Goal: Task Accomplishment & Management: Complete application form

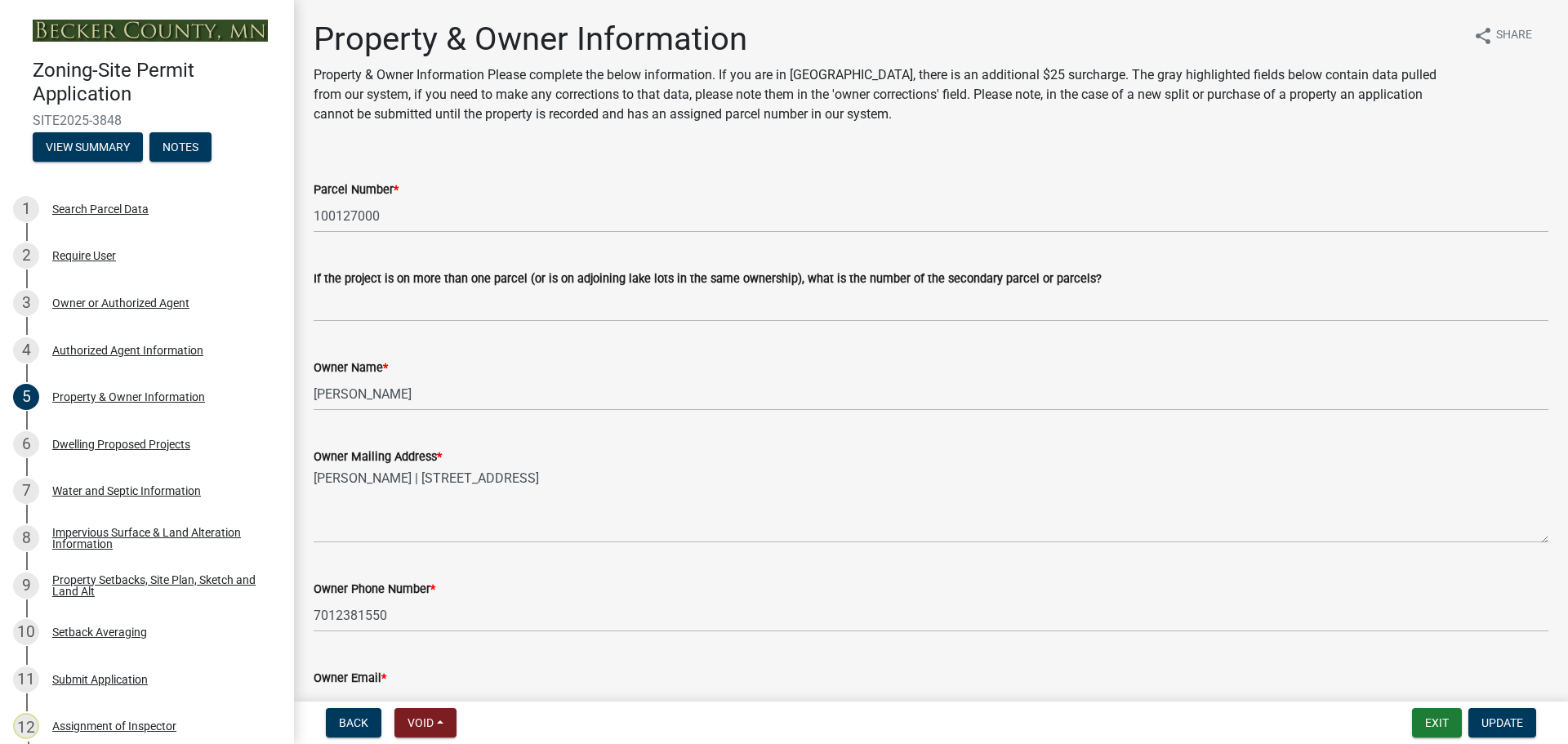
select select "7495cd23-7925-4583-9785-3065799a1be4"
select select "f87eba17-8ed9-4ad8-aefc-fe36a3f3544b"
select select "393a978c-6bd5-4cb2-a6a0-db6feb8732b8"
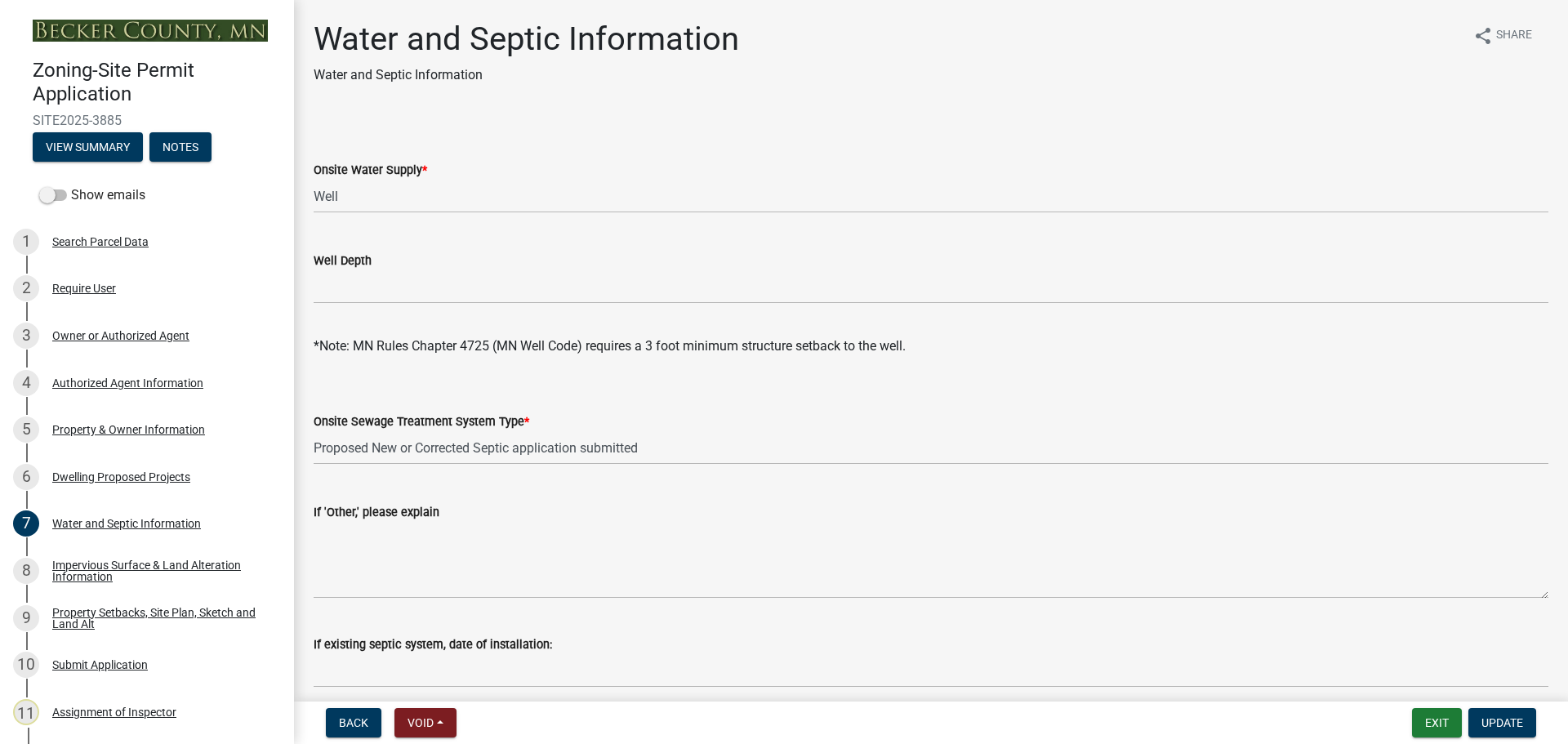
select select "9c51a48b-0bee-4836-8d5c-beab6e77ad2a"
select select "4828487e-2007-429b-991d-671fae0459c9"
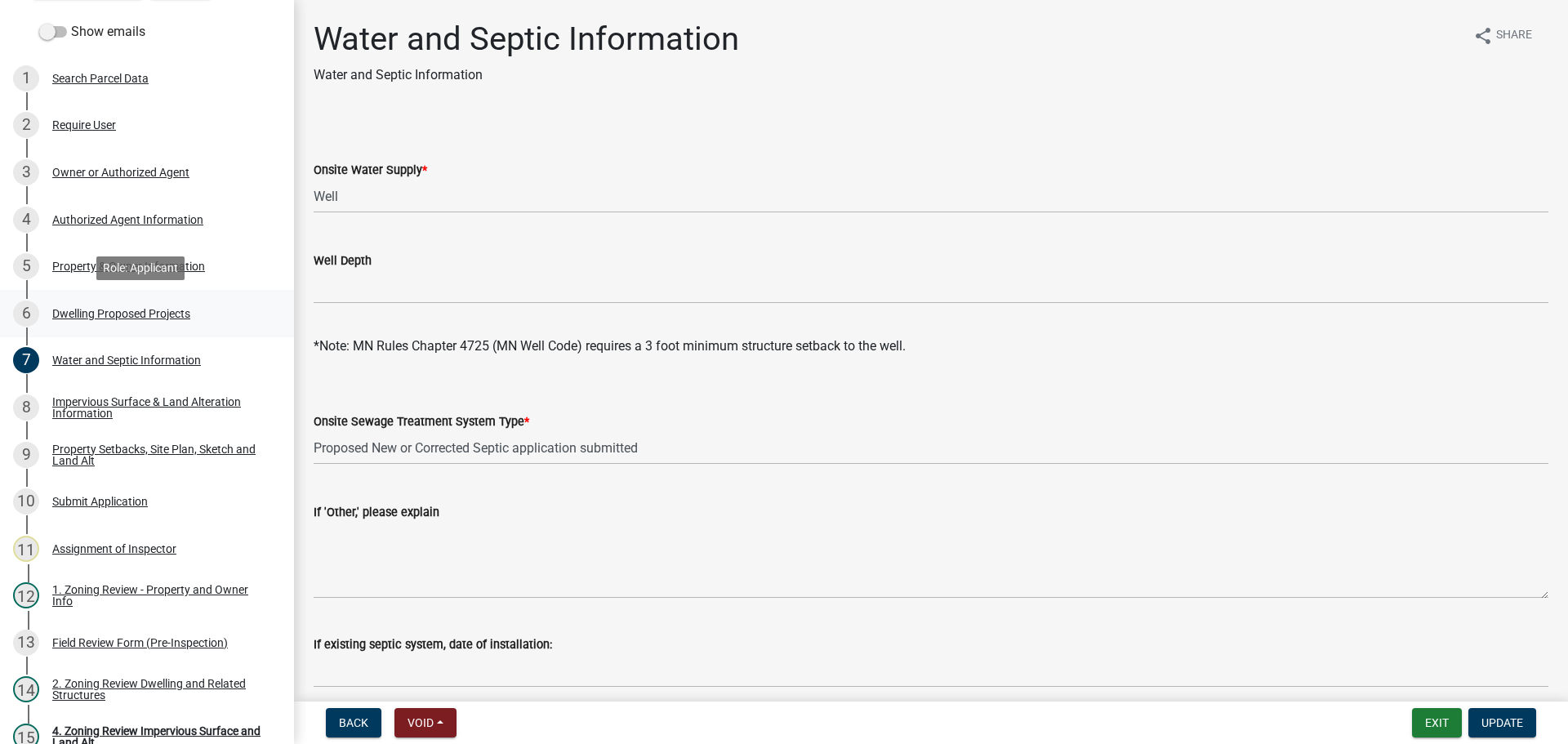
click at [133, 312] on div "Dwelling Proposed Projects" at bounding box center [121, 314] width 138 height 11
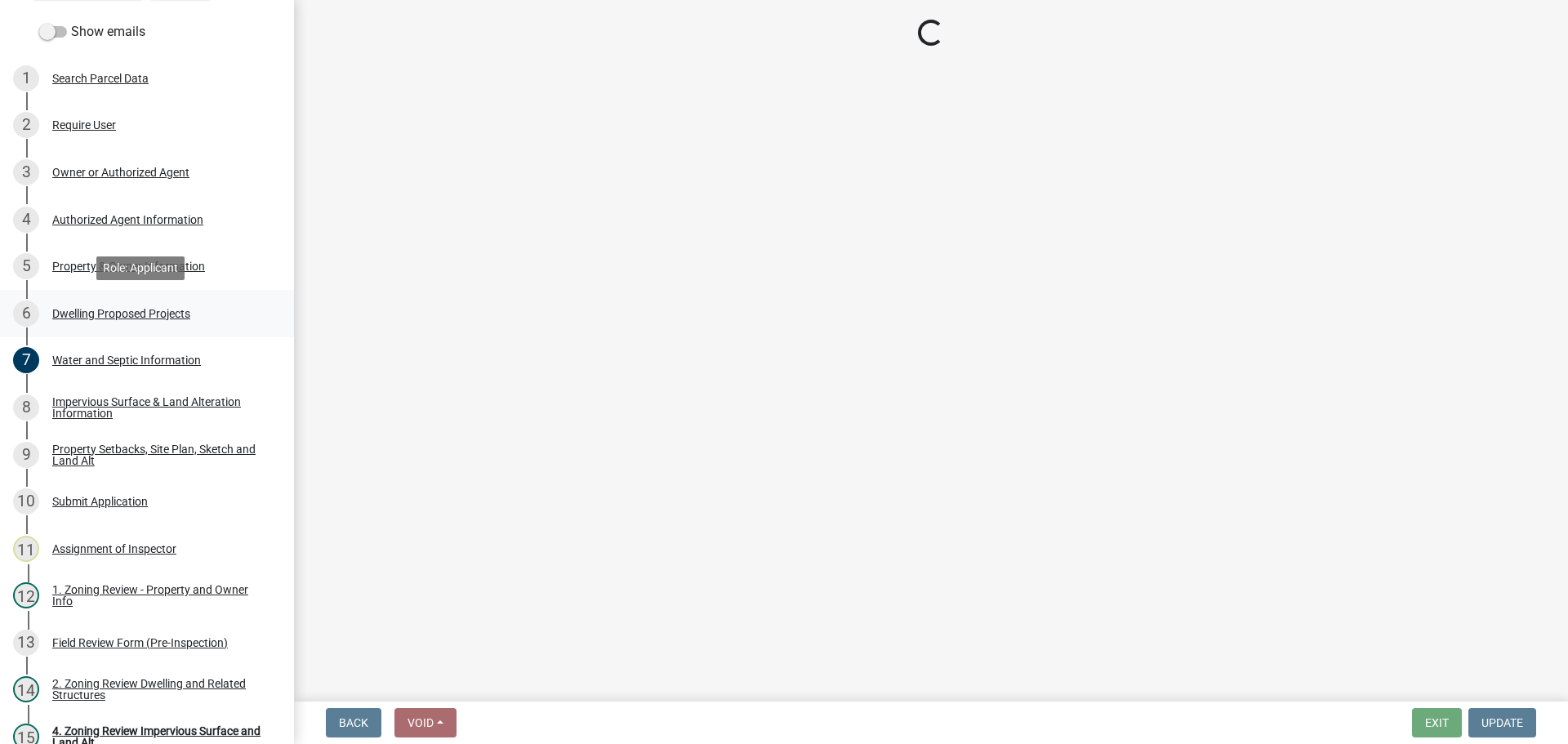
select select "5b8abcc6-67f7-49fb-8f25-c295ccc2b339"
select select "ba56d9f6-ced5-4c38-bdcc-33bfa85ac6de"
select select "4f5e2784-8c40-49a3-b0e9-8f1a3cbab4f4"
select select "ebb33175-329d-4f8e-9ee0-a71ca57f3362"
select select "11c1c089-3b44-43c0-9549-3c9eeea2451f"
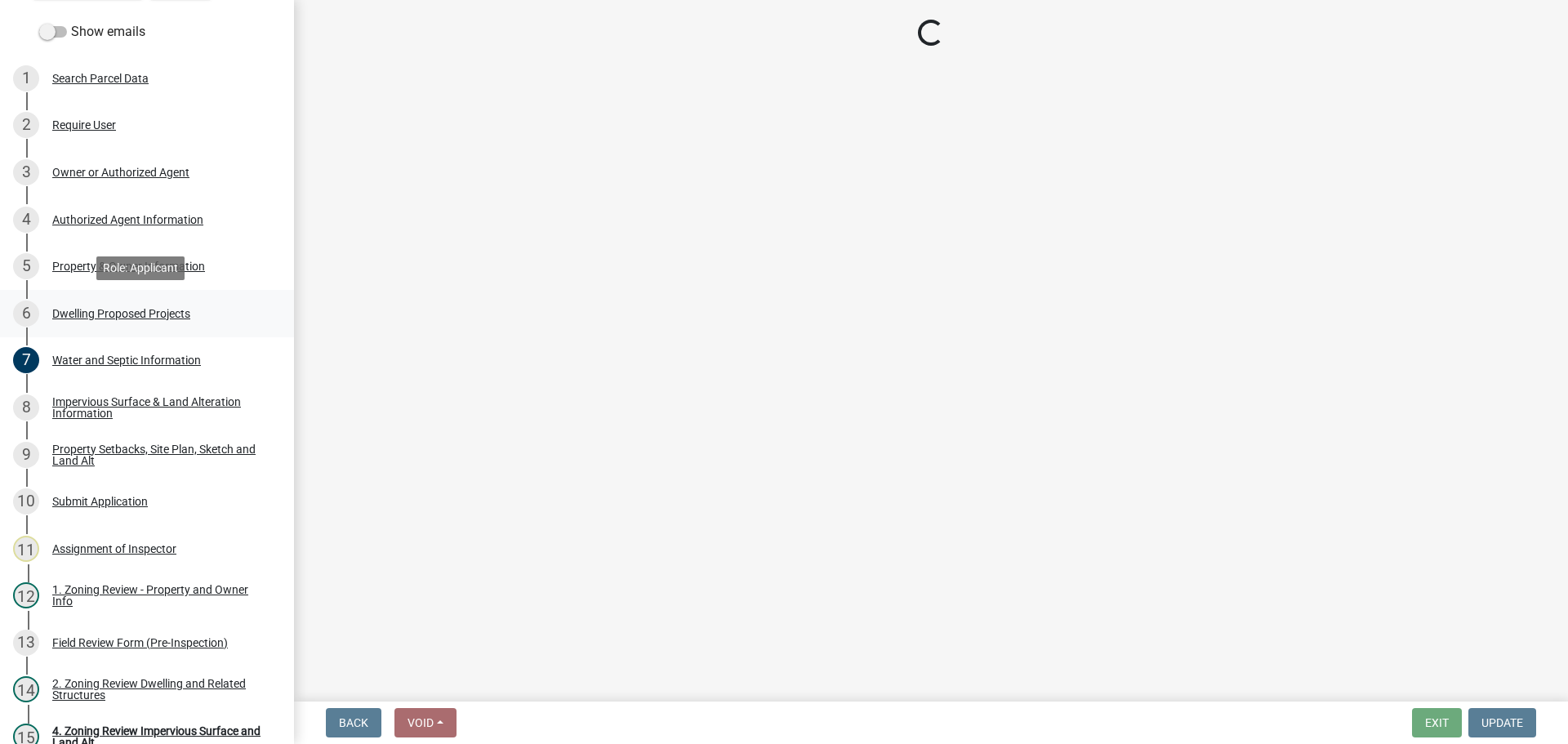
select select "0ceb8b90-6e92-4b1f-be25-acba4c819eff"
select select "ab9119d1-7da9-49c4-9fac-8c142204c89d"
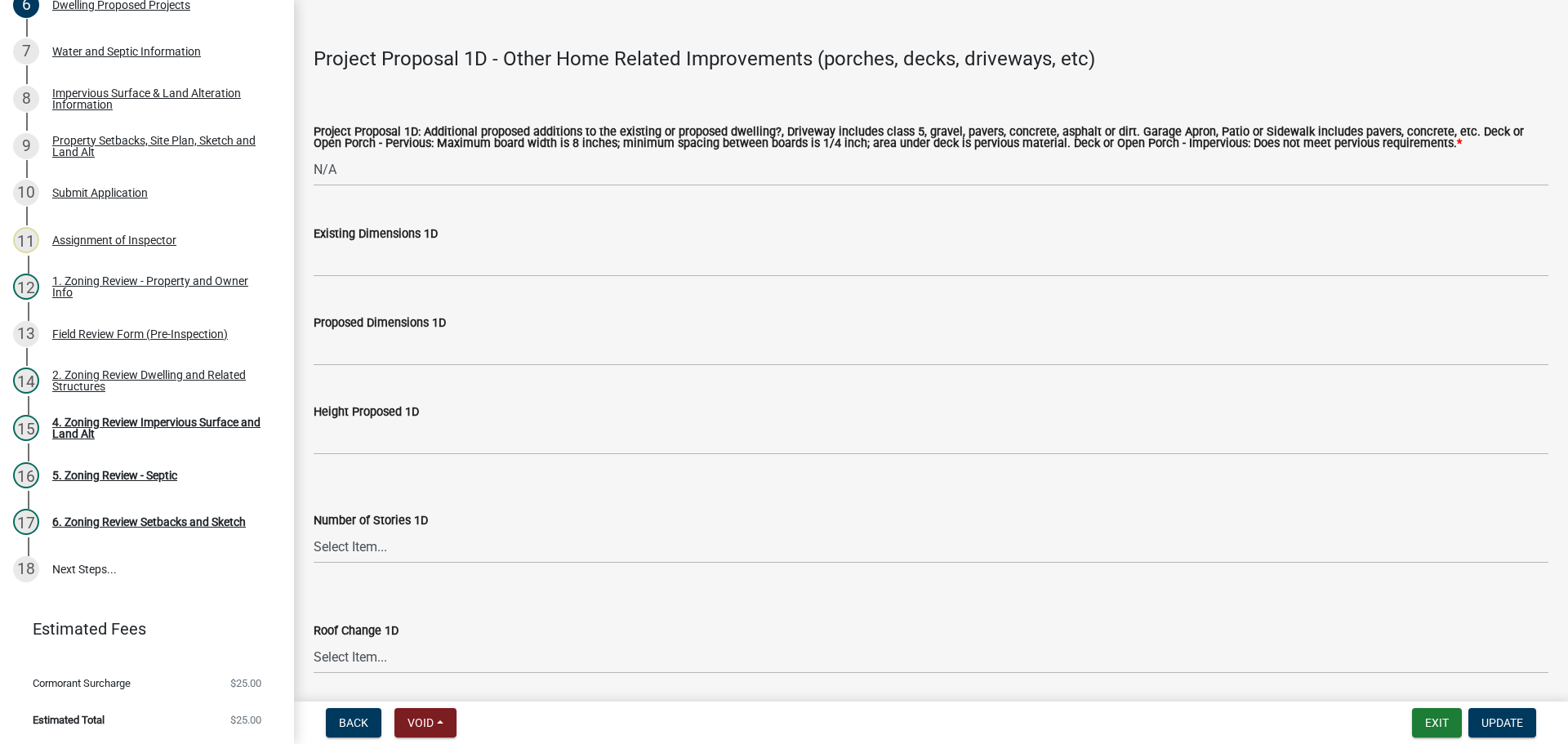
scroll to position [3917, 0]
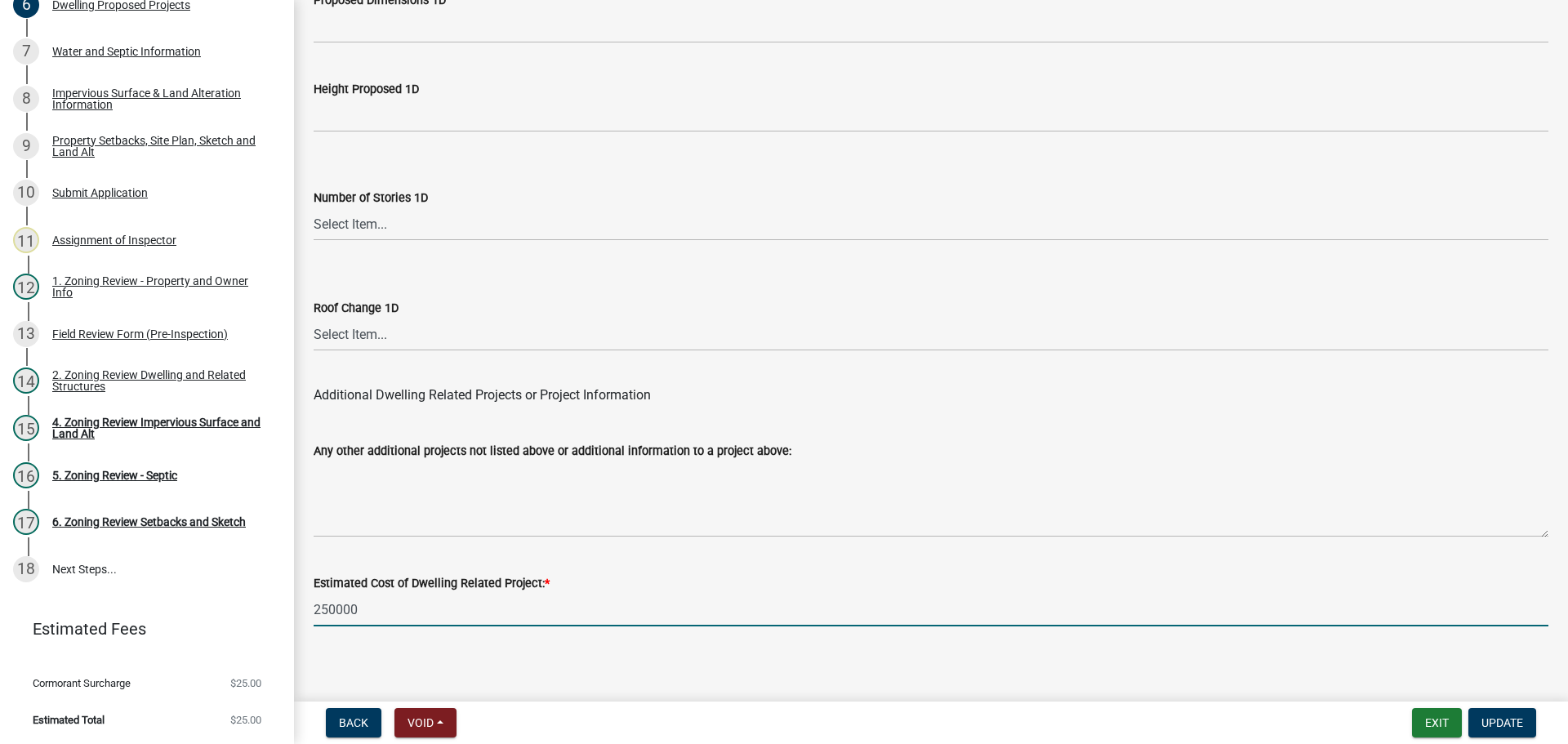
click at [336, 593] on input "250000" at bounding box center [931, 609] width 1235 height 33
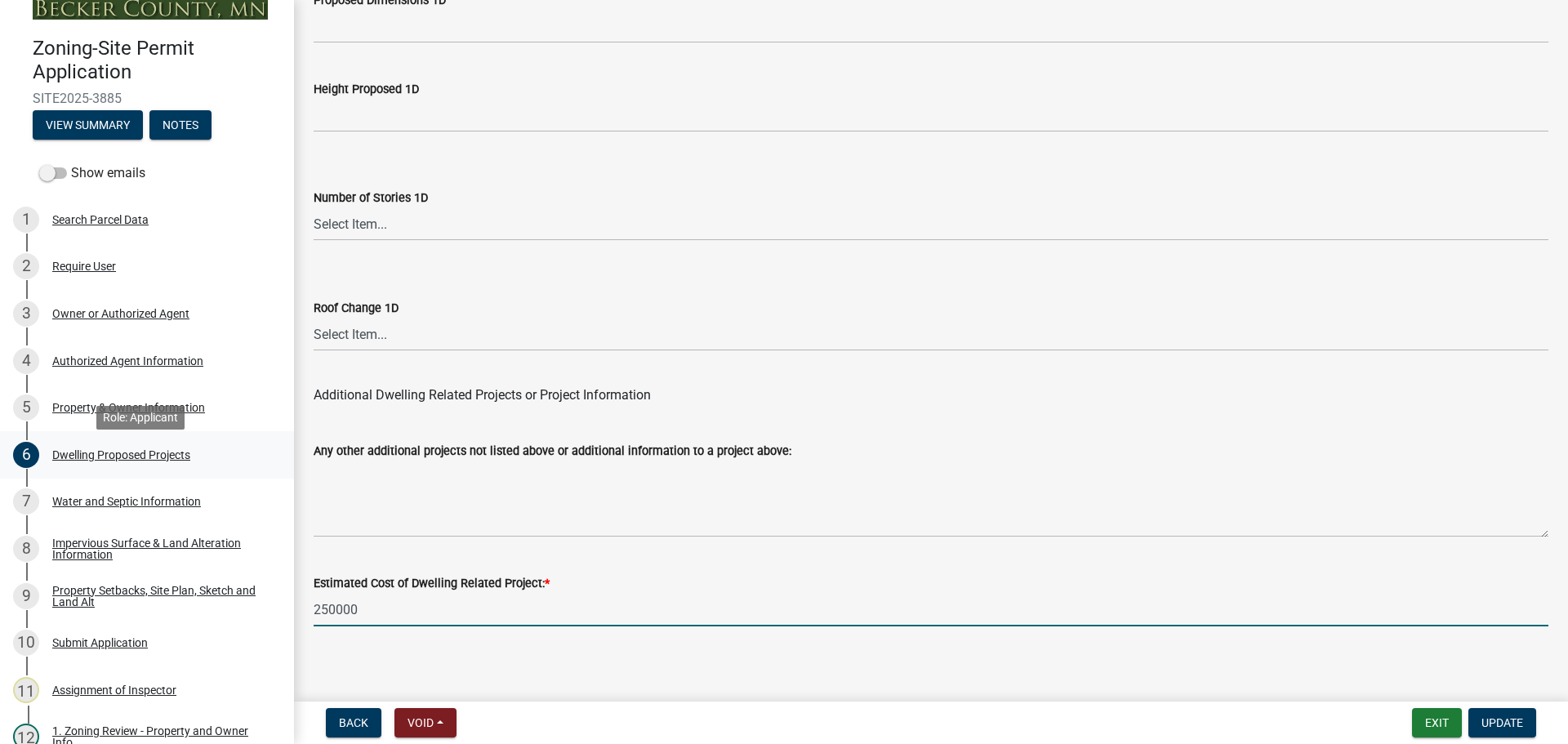
scroll to position [0, 0]
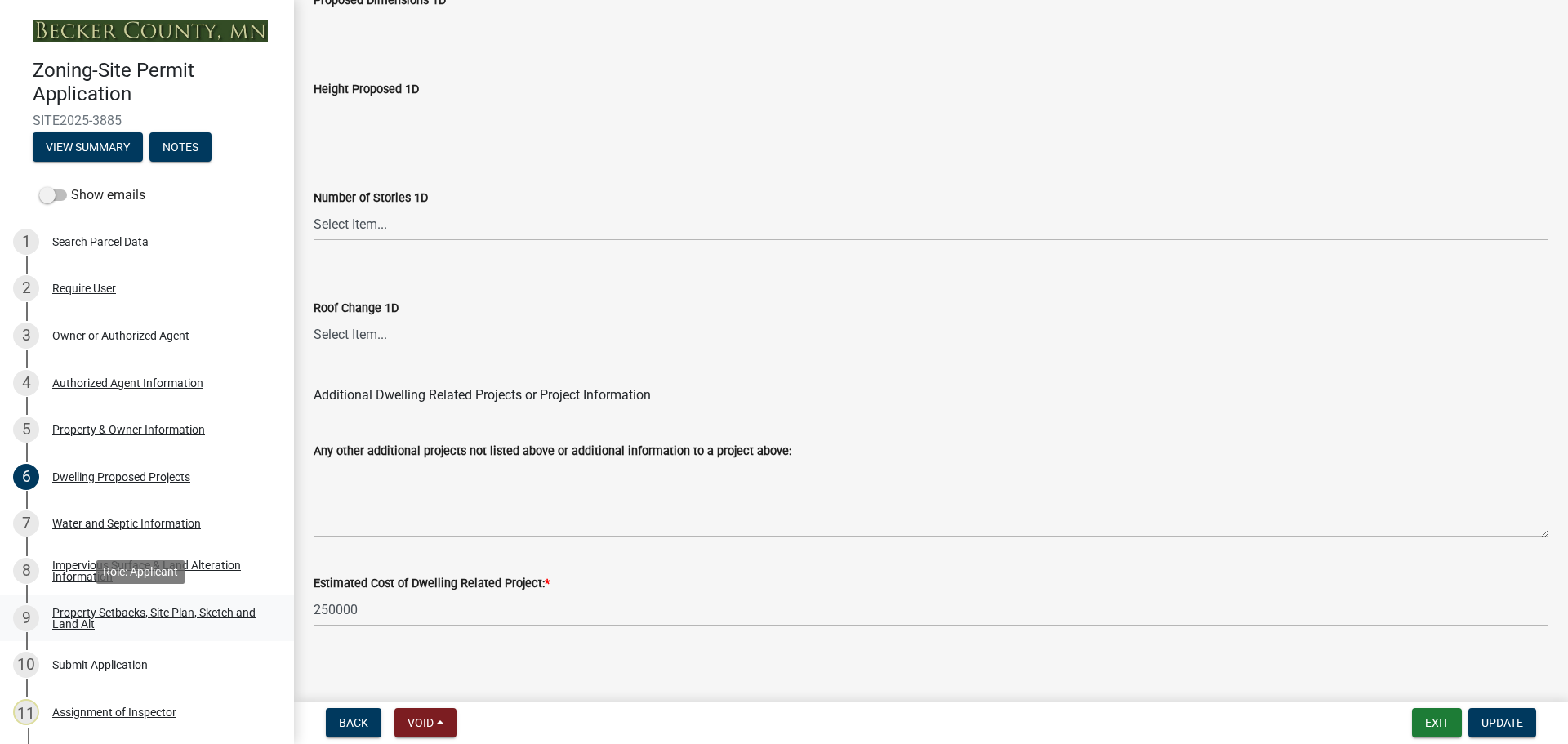
click at [128, 615] on div "Property Setbacks, Site Plan, Sketch and Land Alt" at bounding box center [160, 618] width 216 height 23
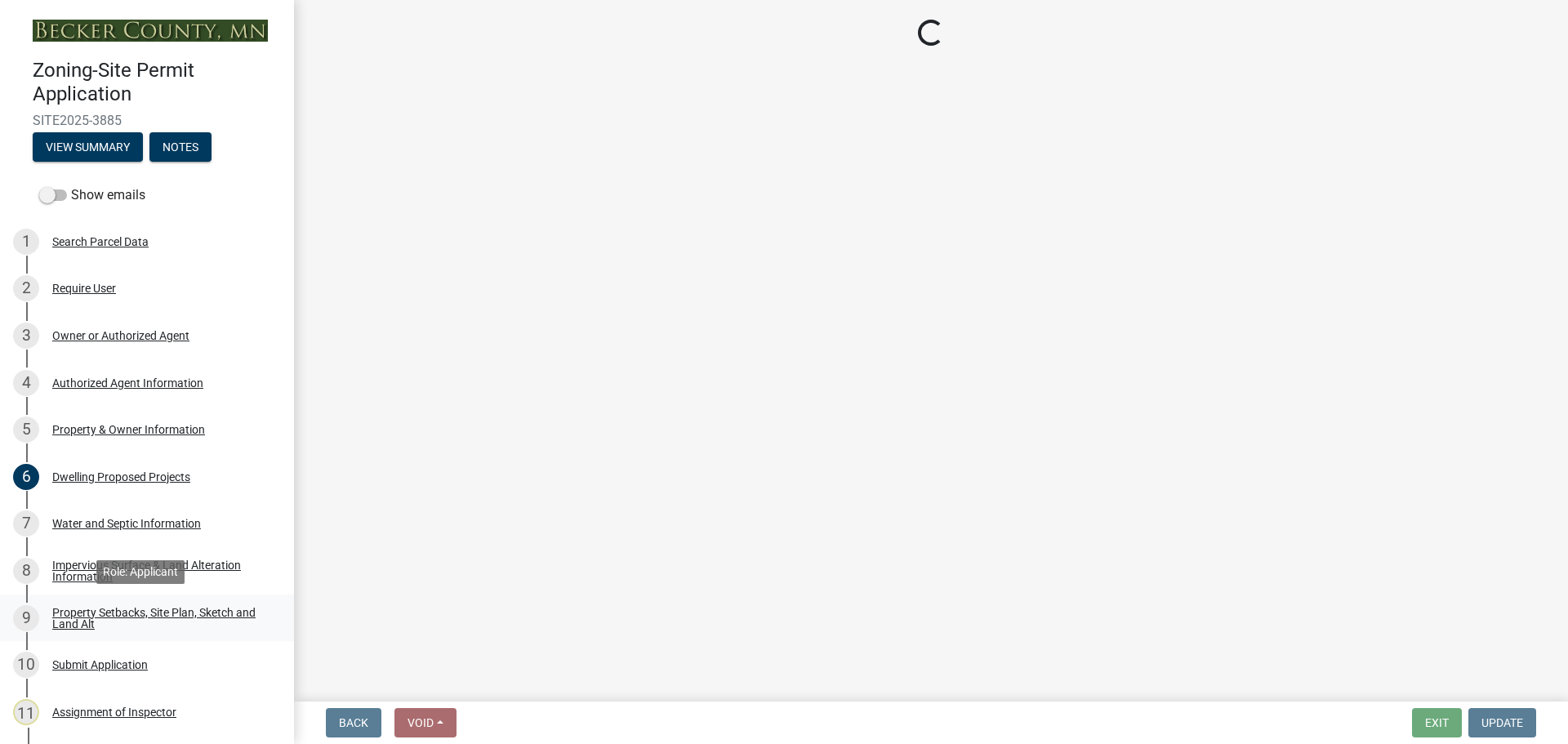
select select "bc359128-44fe-43a6-b559-d4174f4d38cf"
select select "23d9b77f-888b-4fb8-92b8-bb321afa0fee"
select select "fd58f24c-a096-4195-863e-b494ea1fd324"
select select "e8ab2dc3-aa3f-46f3-9b4a-37eb25ad84af"
select select "b98836ba-4715-455d-97ab-be9a9df498a8"
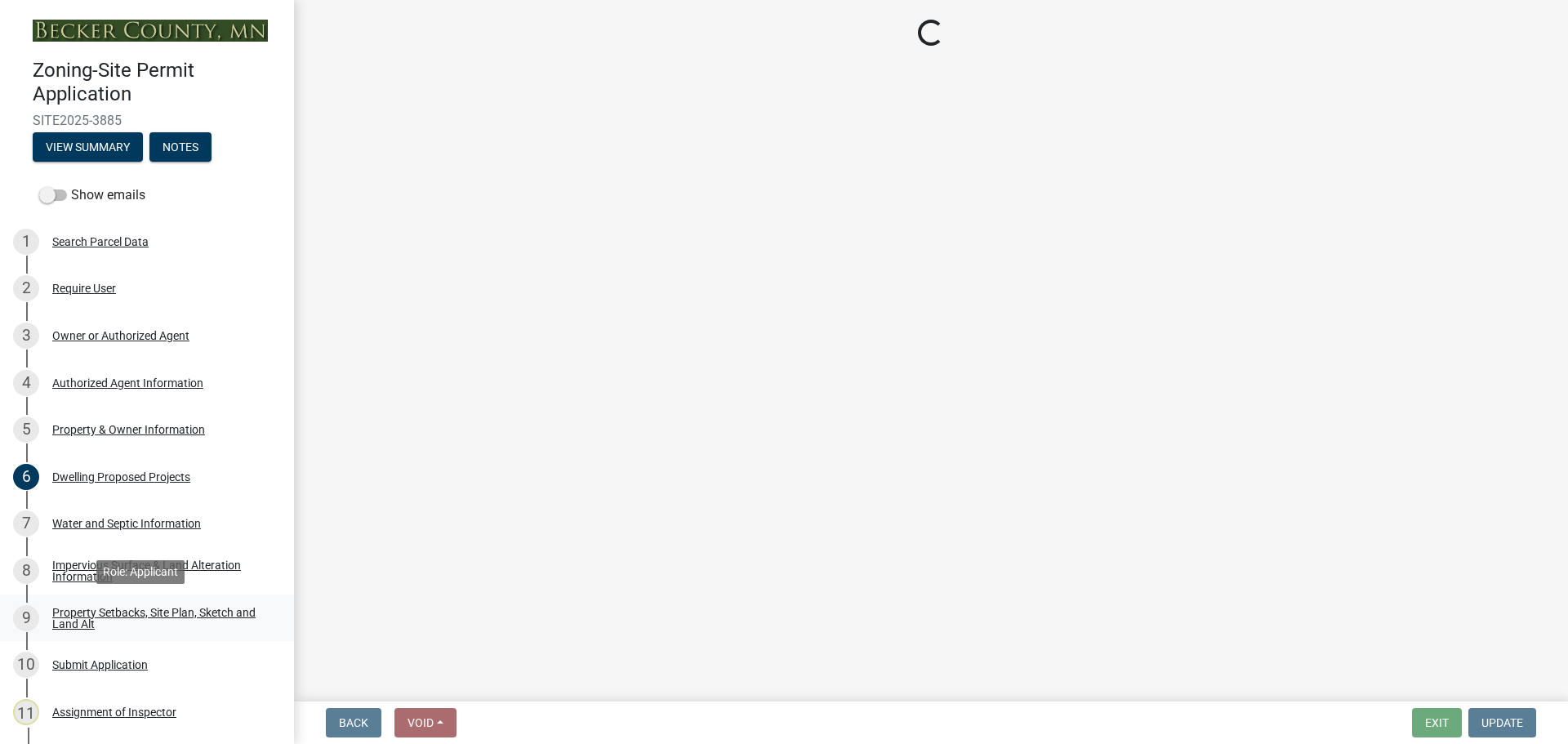
select select "e019de12-4845-45f2-ad10-5fb76eee0e55"
select select "c8b8ea71-7088-4e87-a493-7bc88cc2835b"
select select "ff457040-d2bf-49fa-a716-aef4a9c76f60"
select select "19d13e65-c93d-443e-910a-7a17299544cc"
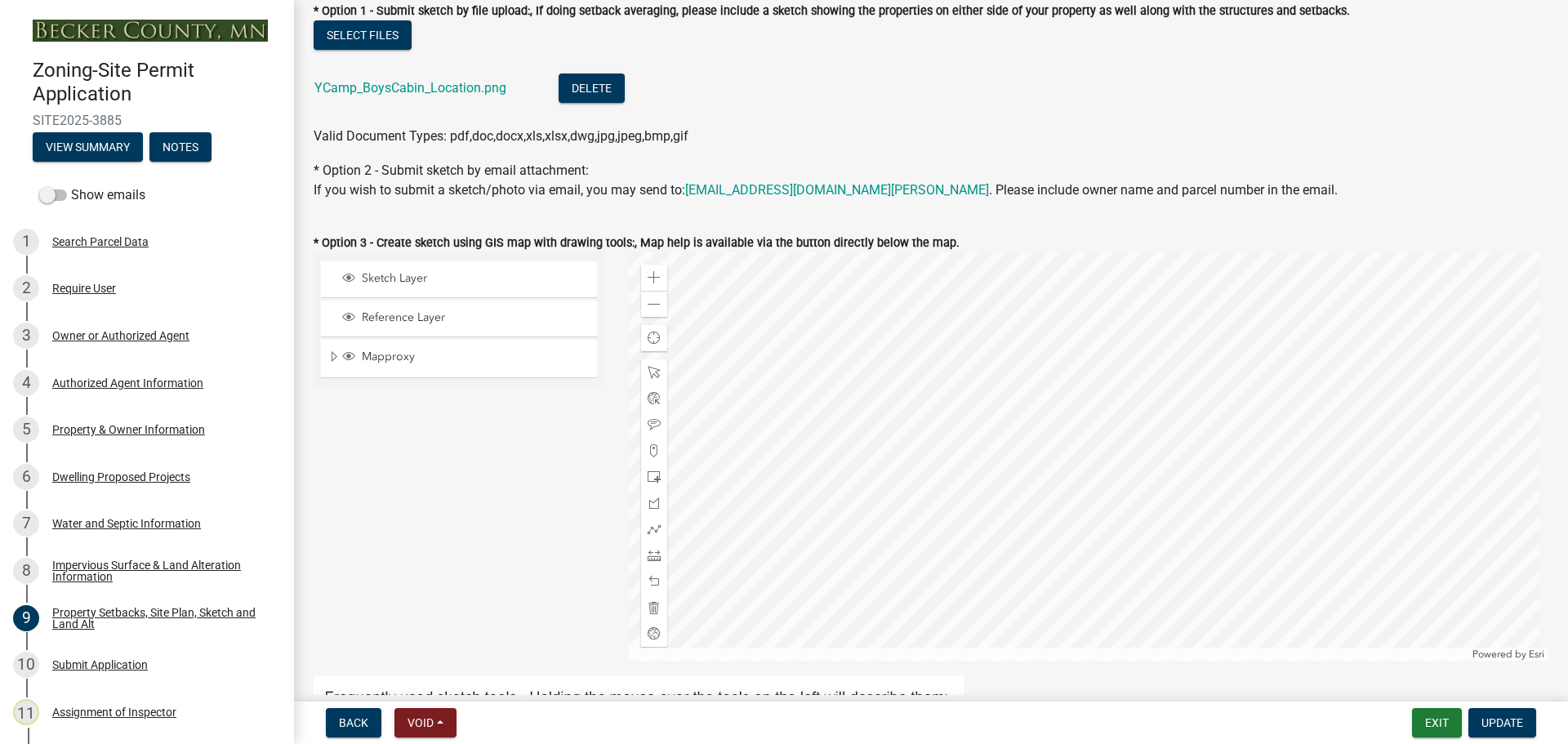
scroll to position [572, 0]
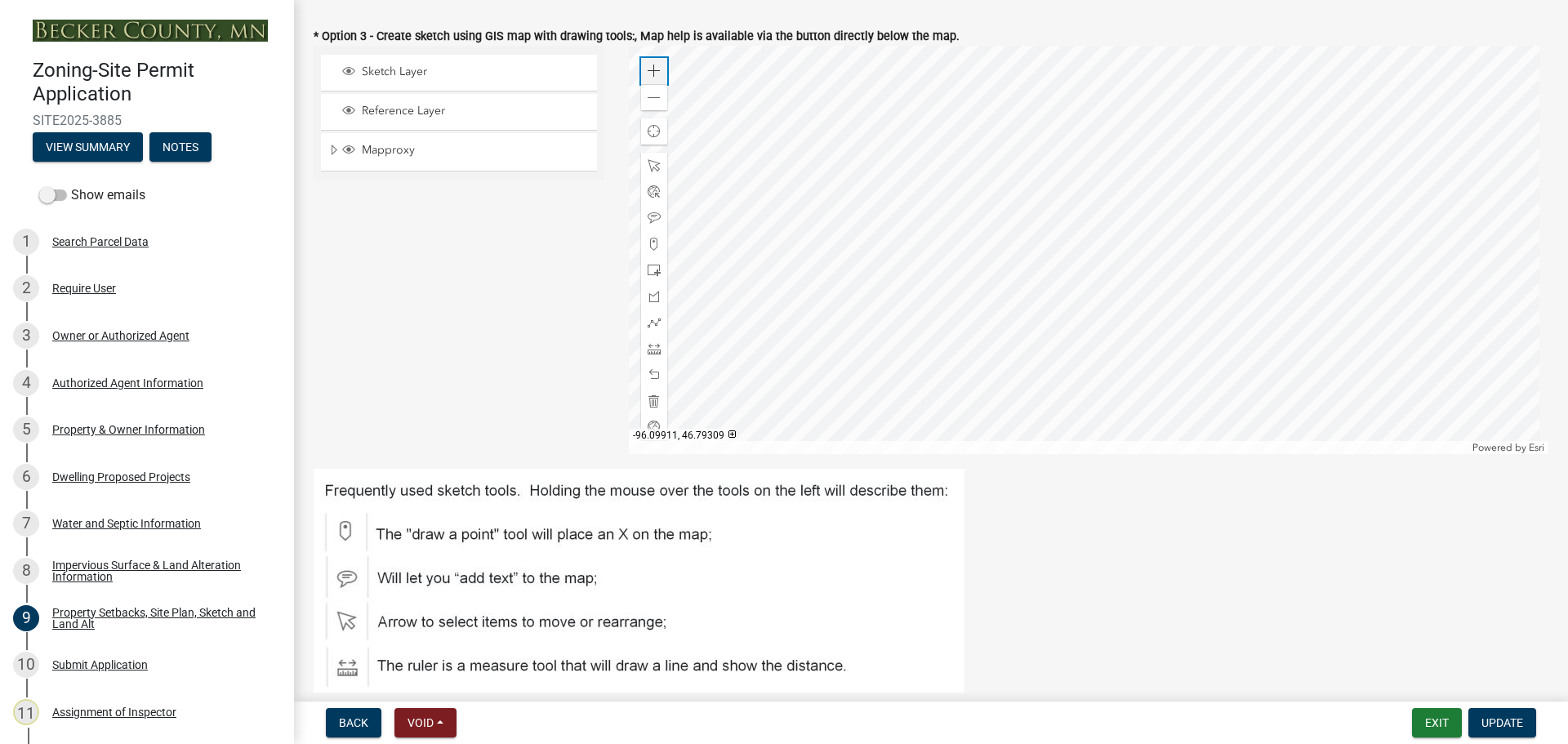
click at [648, 70] on span at bounding box center [655, 71] width 13 height 13
click at [1066, 131] on div at bounding box center [1089, 249] width 921 height 408
click at [1104, 196] on div at bounding box center [1089, 249] width 921 height 408
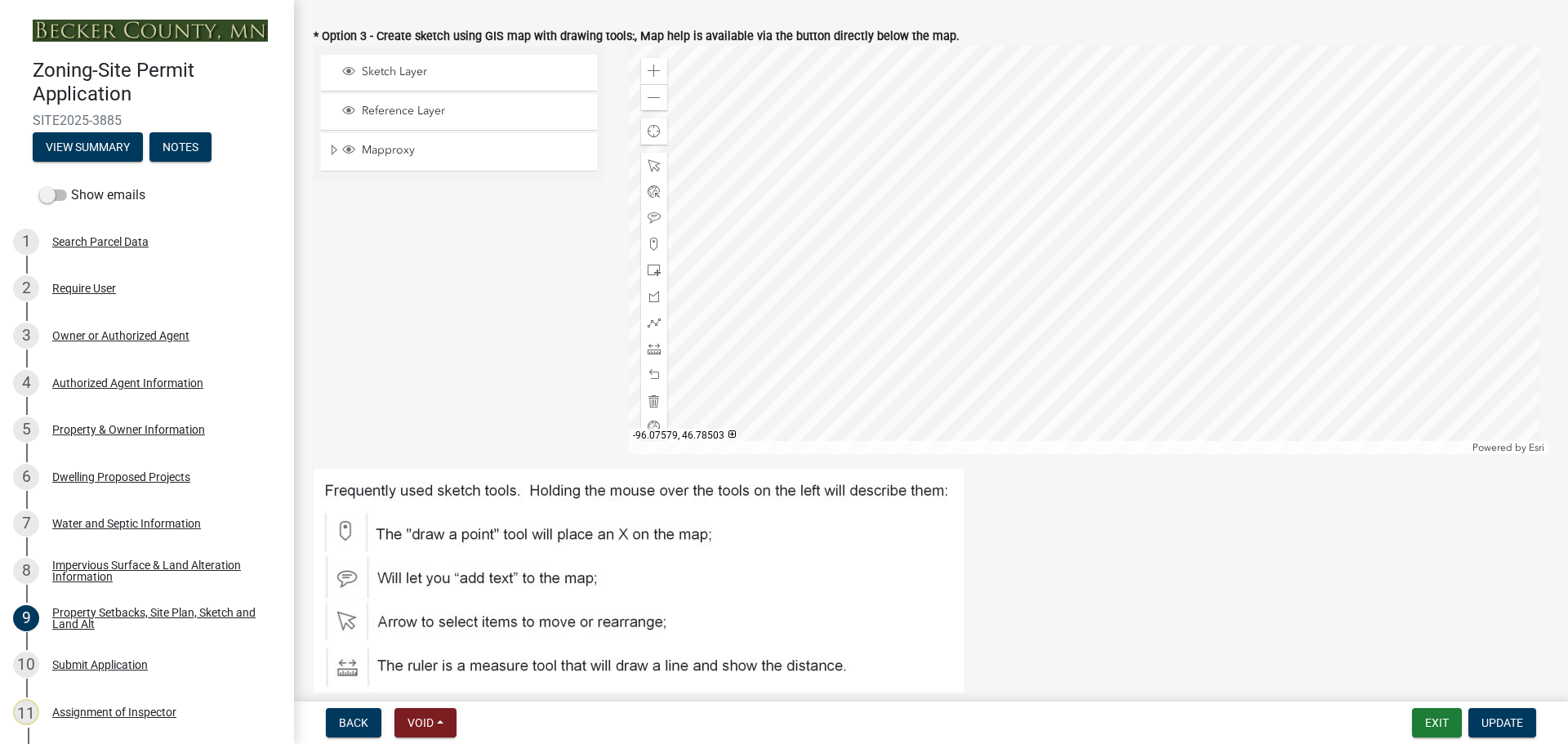
click at [636, 91] on div at bounding box center [1089, 249] width 921 height 408
click at [643, 99] on div "Zoom out" at bounding box center [654, 96] width 26 height 26
click at [990, 307] on div at bounding box center [1089, 249] width 921 height 408
click at [655, 101] on span at bounding box center [655, 98] width 13 height 13
click at [968, 208] on div at bounding box center [1089, 249] width 921 height 408
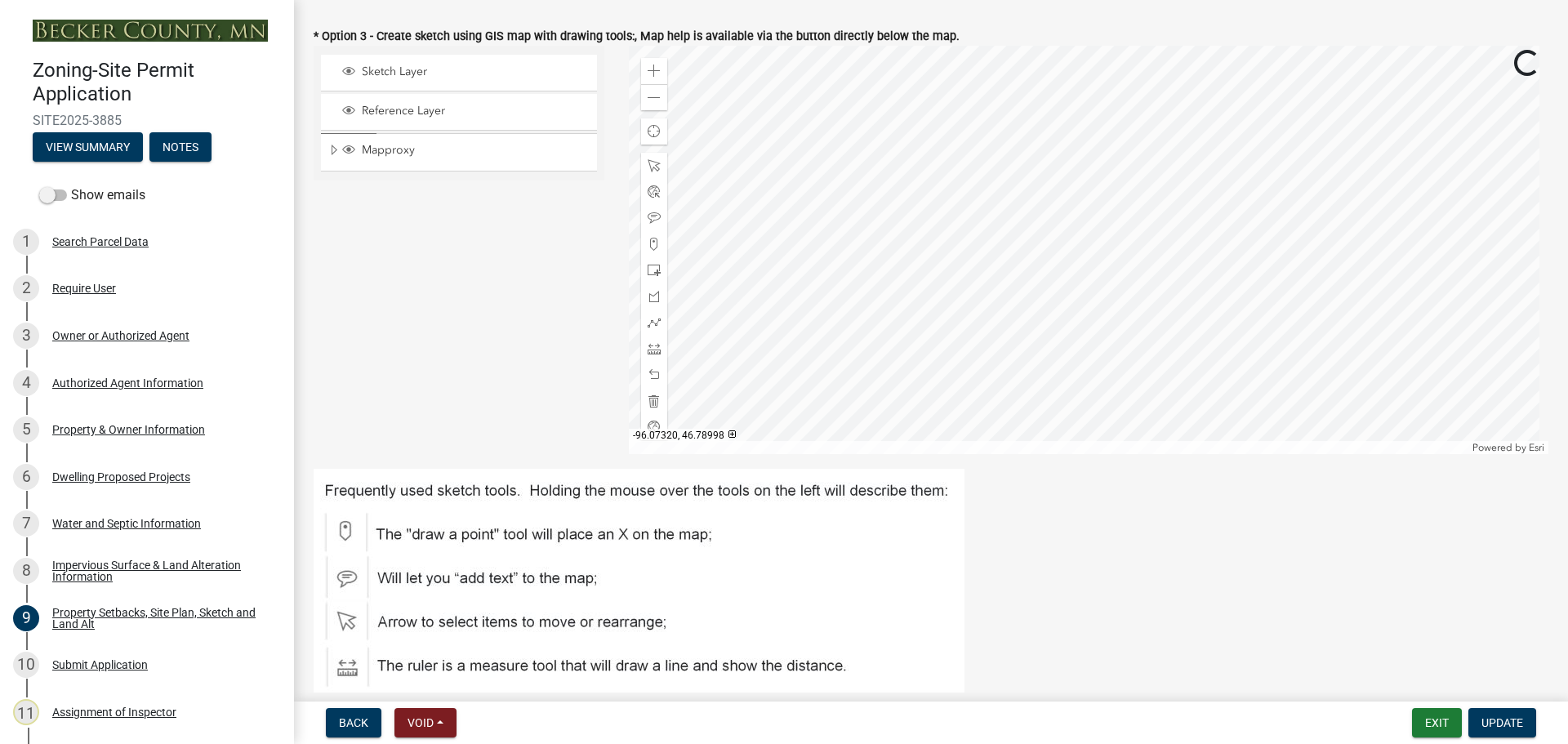
click at [995, 186] on div at bounding box center [1089, 249] width 921 height 408
click at [937, 201] on div at bounding box center [1089, 249] width 921 height 408
click at [951, 203] on div at bounding box center [1089, 249] width 921 height 408
click at [1267, 154] on div at bounding box center [1089, 249] width 921 height 408
click at [905, 197] on div at bounding box center [1089, 249] width 921 height 408
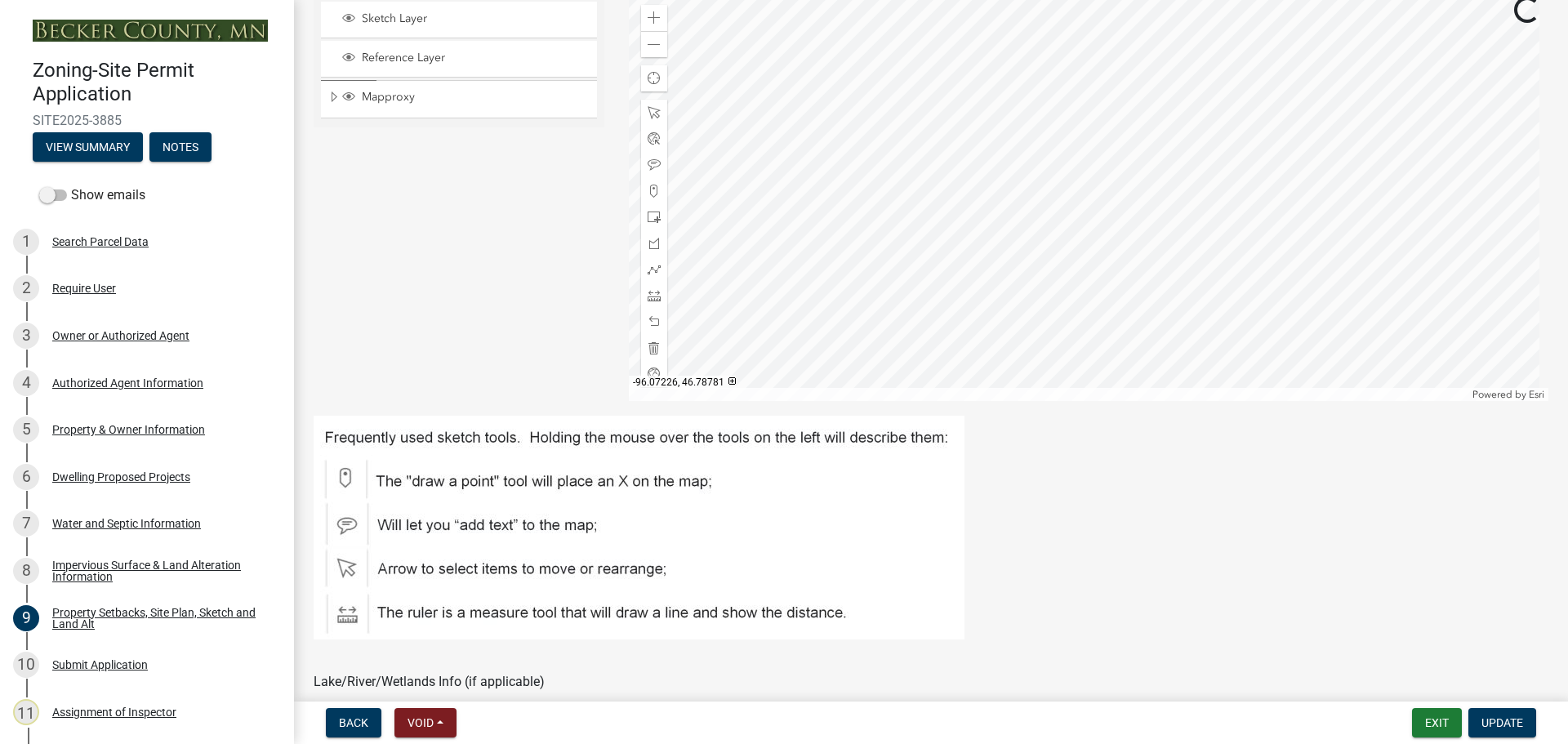
scroll to position [654, 0]
